Goal: Task Accomplishment & Management: Complete application form

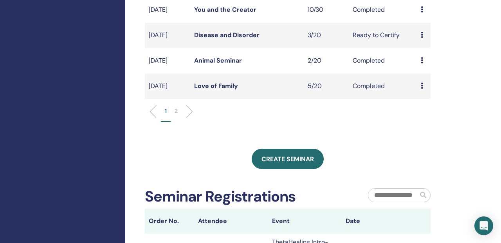
scroll to position [305, 0]
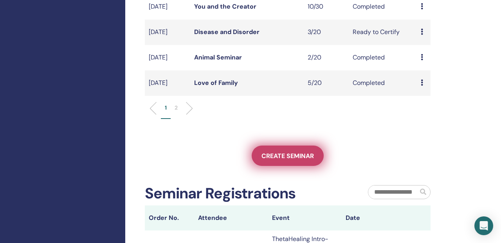
click at [283, 152] on span "Create seminar" at bounding box center [288, 156] width 52 height 8
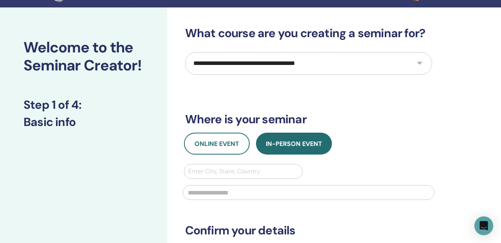
scroll to position [20, 0]
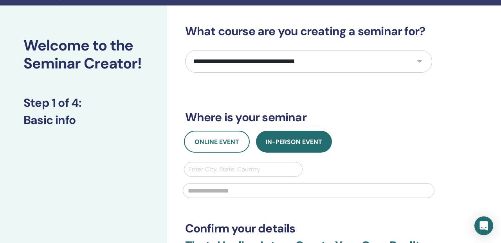
select select "****"
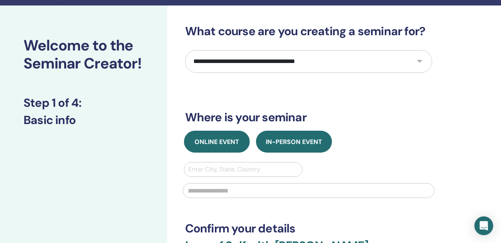
click at [211, 138] on span "Online Event" at bounding box center [217, 142] width 45 height 8
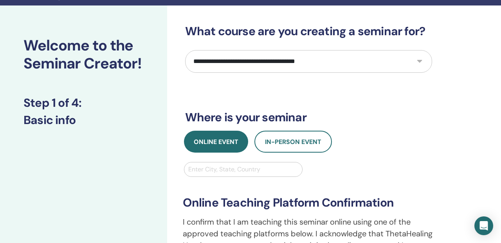
click at [213, 165] on div "Enter City, State, Country" at bounding box center [243, 169] width 110 height 9
type input "****"
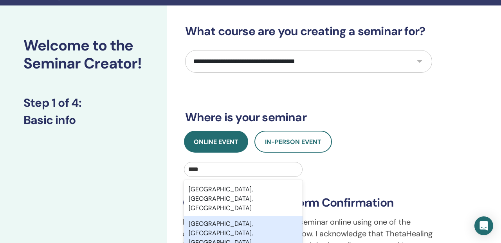
click at [203, 216] on div "Miami, FL, USA" at bounding box center [243, 233] width 119 height 34
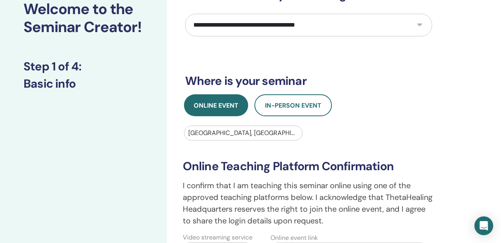
scroll to position [57, 0]
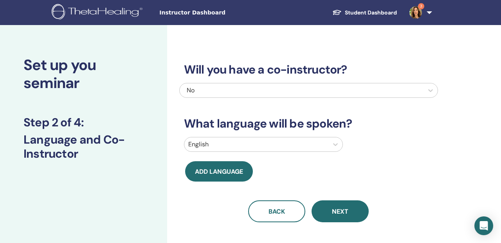
scroll to position [0, 0]
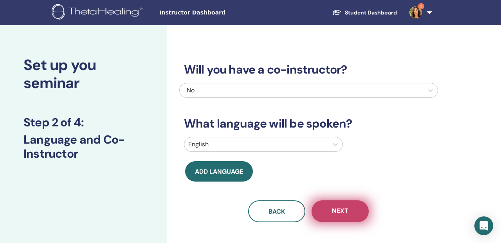
click at [337, 207] on span "Next" at bounding box center [340, 212] width 16 height 10
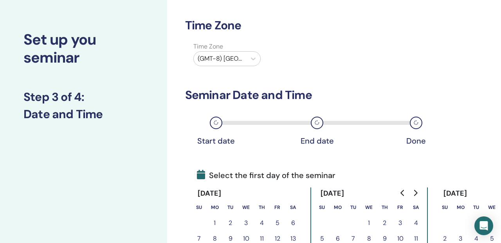
scroll to position [36, 0]
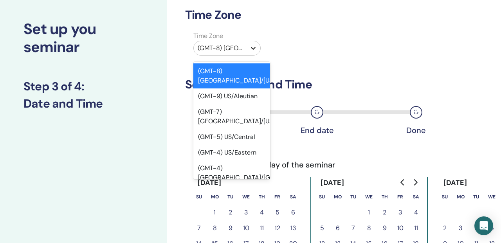
click at [254, 44] on icon at bounding box center [253, 48] width 8 height 8
click at [228, 145] on div "(GMT-4) US/Eastern" at bounding box center [231, 153] width 77 height 16
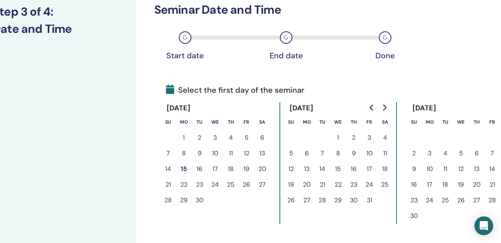
scroll to position [111, 31]
click at [501, 130] on button "1" at bounding box center [509, 138] width 16 height 16
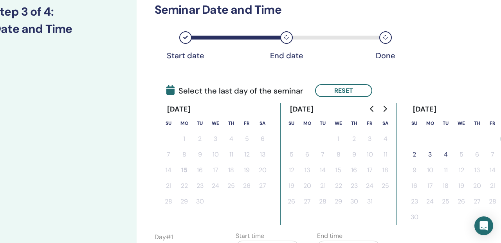
click at [407, 147] on button "2" at bounding box center [415, 155] width 16 height 16
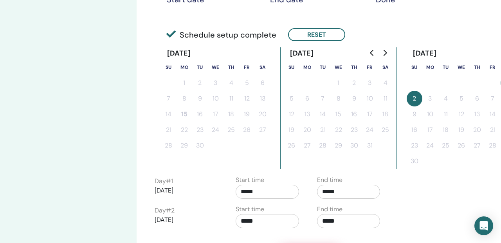
scroll to position [186, 31]
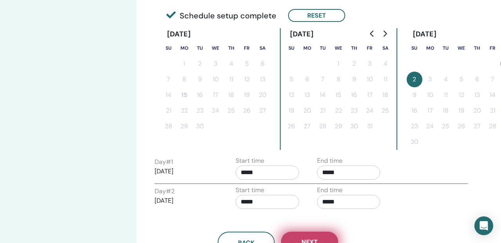
click at [295, 232] on button "Next" at bounding box center [309, 242] width 57 height 20
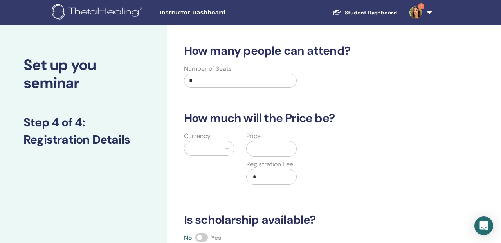
scroll to position [0, 0]
click at [235, 74] on input "*" at bounding box center [240, 81] width 113 height 14
type input "***"
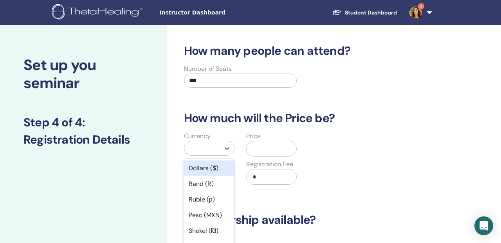
click at [220, 141] on div at bounding box center [202, 148] width 36 height 14
click at [209, 161] on div "Dollars ($)" at bounding box center [209, 169] width 51 height 16
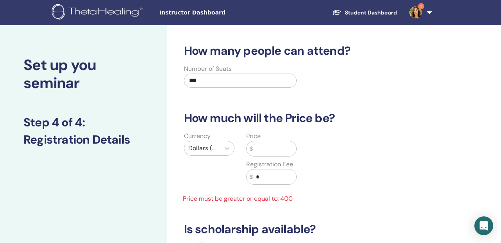
click at [273, 132] on div "Price $" at bounding box center [271, 144] width 51 height 25
click at [269, 141] on input "text" at bounding box center [275, 148] width 44 height 15
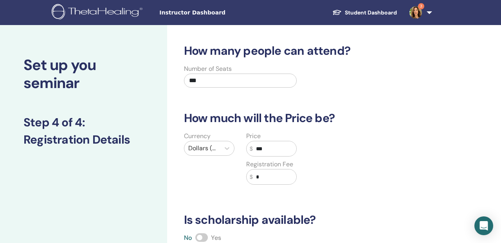
type input "***"
click at [267, 170] on input "*" at bounding box center [275, 177] width 44 height 15
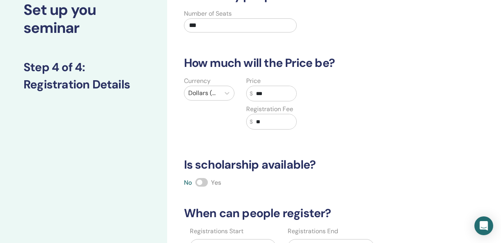
scroll to position [58, 0]
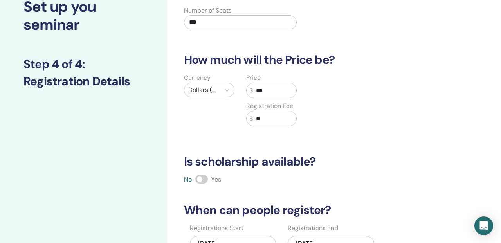
type input "**"
click at [201, 175] on label at bounding box center [201, 179] width 13 height 9
click at [318, 236] on div "11/02/2025" at bounding box center [331, 244] width 87 height 16
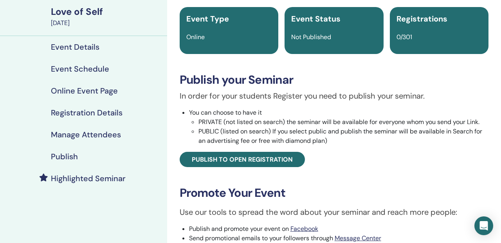
scroll to position [58, 0]
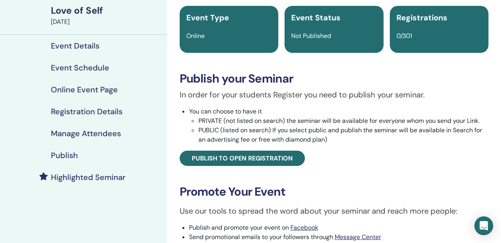
drag, startPoint x: 291, startPoint y: 187, endPoint x: 177, endPoint y: 188, distance: 113.6
click at [177, 188] on div "Love of Self Event Type Online Event Status Not Published Registrations 0/301 P…" at bounding box center [334, 157] width 325 height 342
copy link "[URL][DOMAIN_NAME]"
click at [293, 163] on div "Love of Self Event Type Online Event Status Not Published Registrations 0/301 P…" at bounding box center [334, 157] width 325 height 342
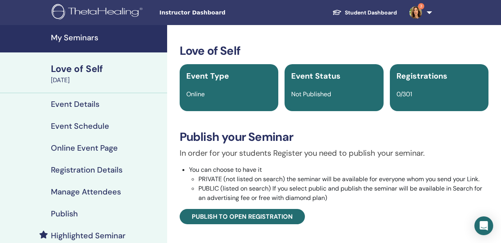
scroll to position [0, 0]
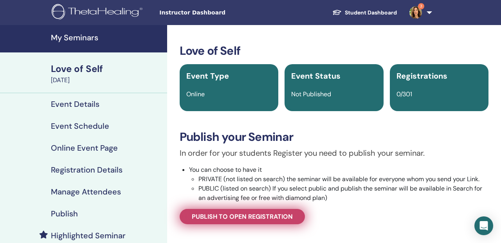
click at [262, 209] on link "Publish to open registration" at bounding box center [242, 216] width 125 height 15
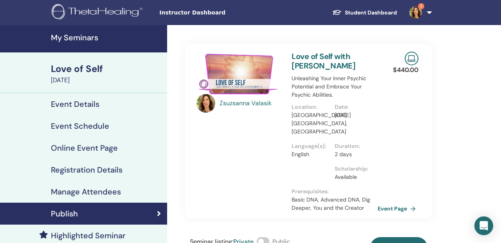
click at [257, 237] on span at bounding box center [263, 241] width 13 height 9
